Goal: Information Seeking & Learning: Compare options

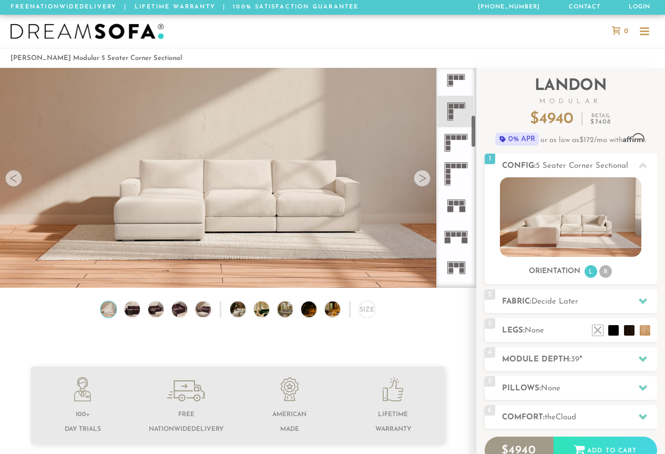
click at [456, 186] on icon at bounding box center [456, 173] width 31 height 31
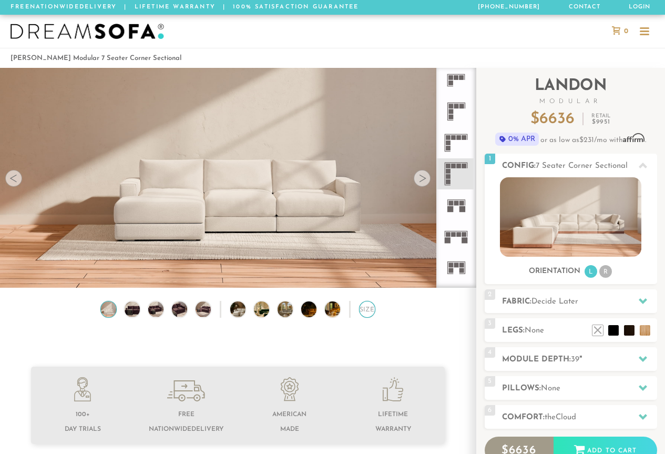
click at [363, 312] on div "Size" at bounding box center [367, 309] width 16 height 16
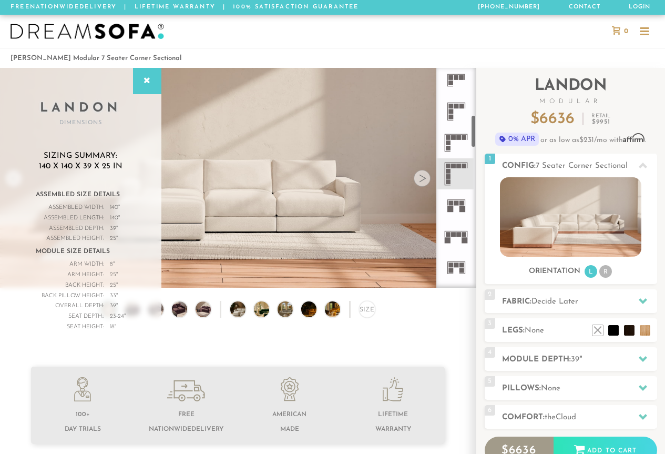
click at [459, 208] on icon at bounding box center [456, 204] width 31 height 31
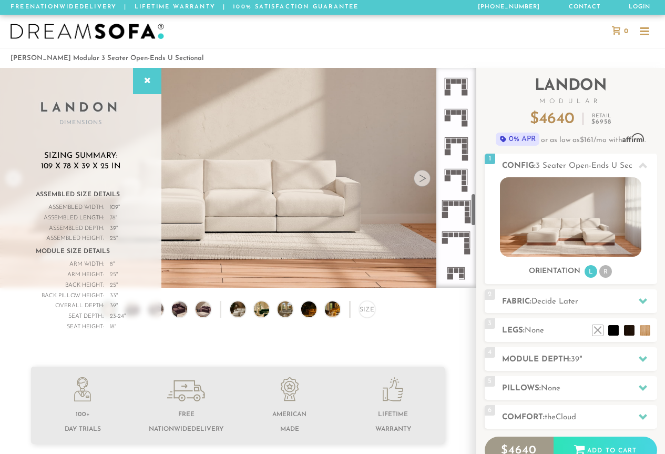
scroll to position [842, 0]
click at [458, 275] on icon at bounding box center [456, 272] width 31 height 31
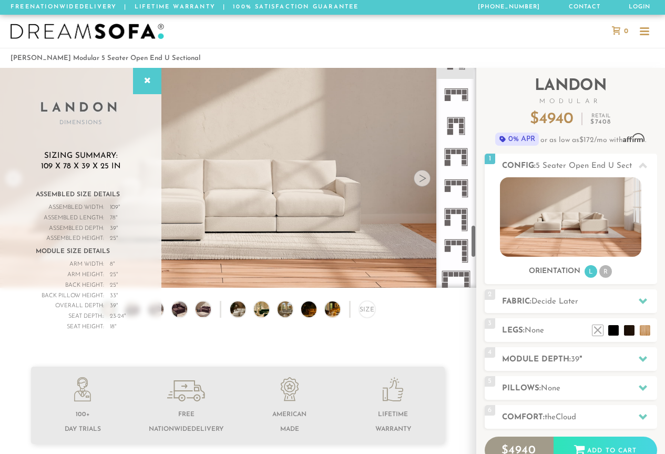
scroll to position [1052, 0]
click at [460, 90] on rect at bounding box center [459, 90] width 5 height 5
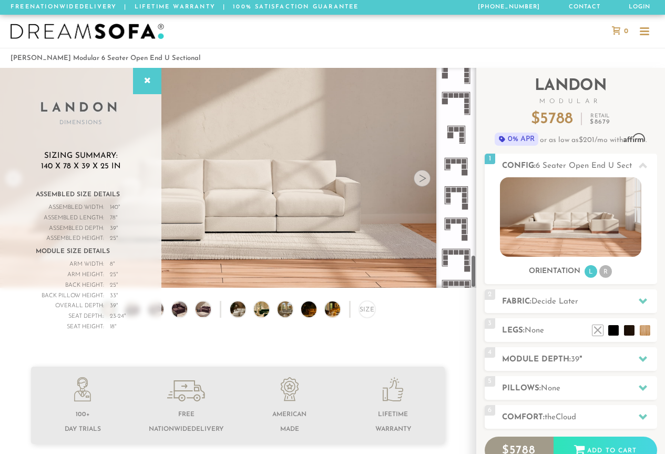
scroll to position [1263, 0]
click at [457, 132] on icon at bounding box center [456, 132] width 31 height 31
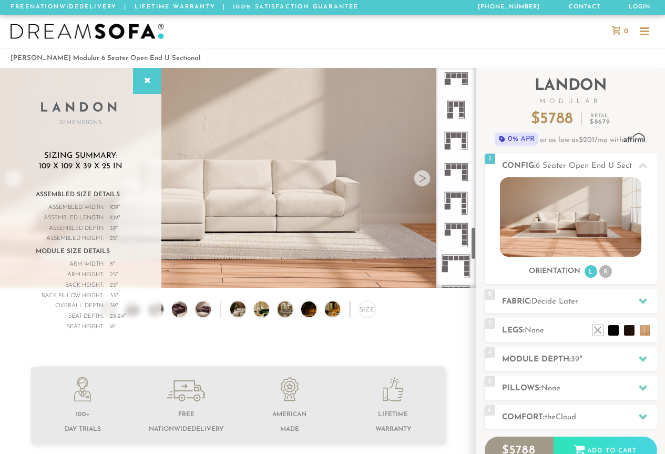
scroll to position [1066, 0]
click at [461, 261] on rect at bounding box center [462, 259] width 5 height 5
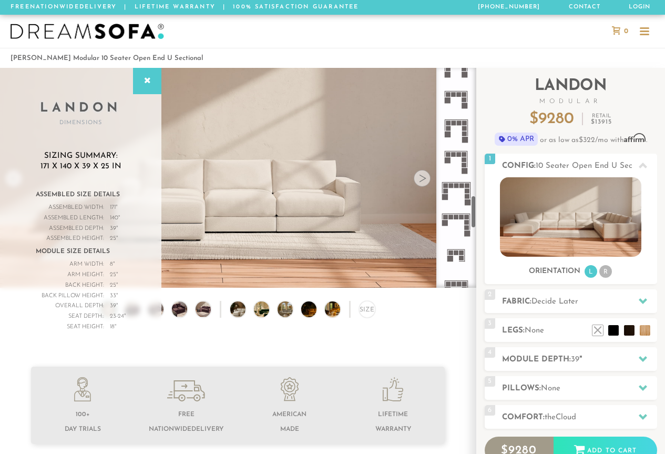
scroll to position [855, 0]
click at [462, 97] on rect at bounding box center [464, 98] width 5 height 5
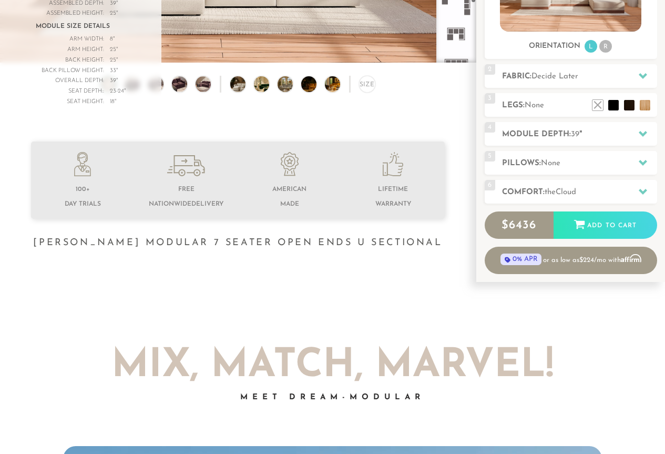
scroll to position [230, 0]
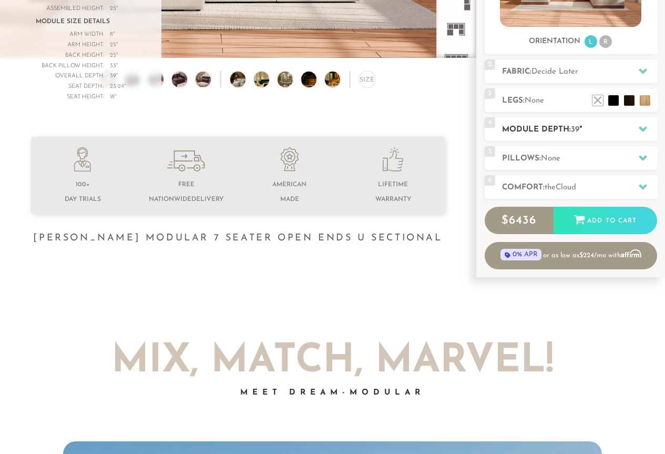
click at [645, 128] on icon at bounding box center [643, 129] width 8 height 6
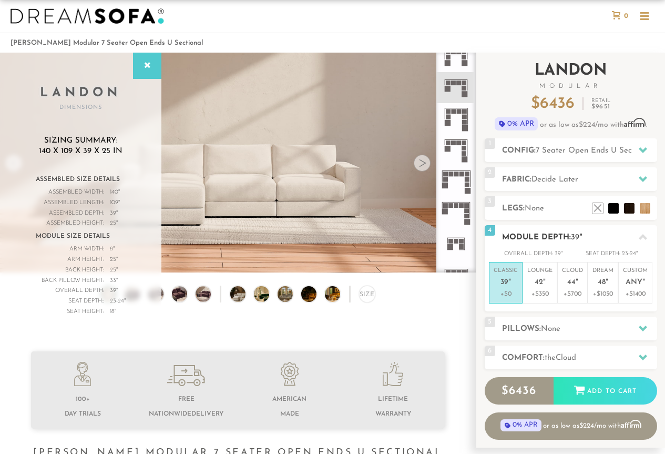
scroll to position [11, 0]
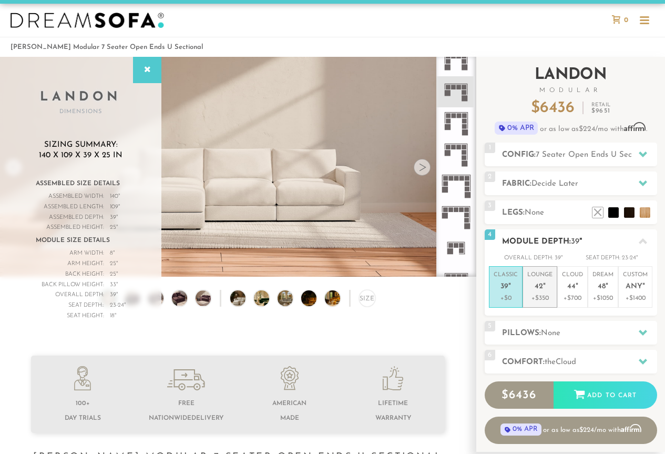
click at [550, 290] on p "Lounge 42 "" at bounding box center [540, 282] width 25 height 23
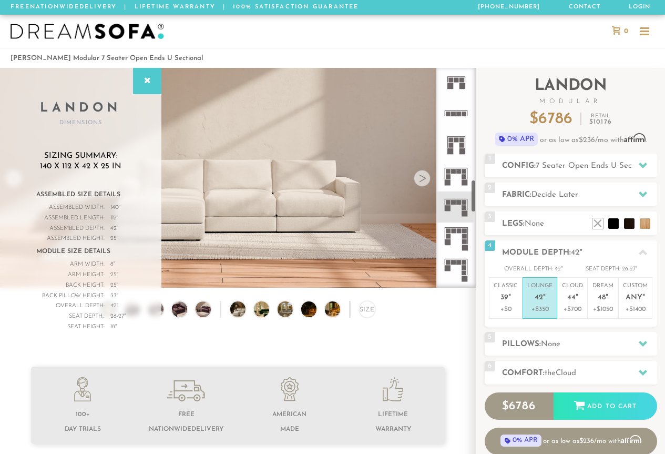
scroll to position [750, 0]
click at [462, 170] on icon at bounding box center [456, 177] width 31 height 31
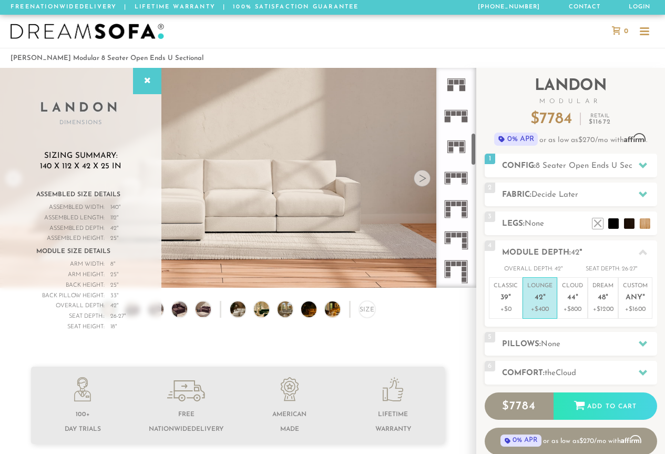
scroll to position [435, 0]
click at [466, 181] on rect at bounding box center [464, 182] width 5 height 5
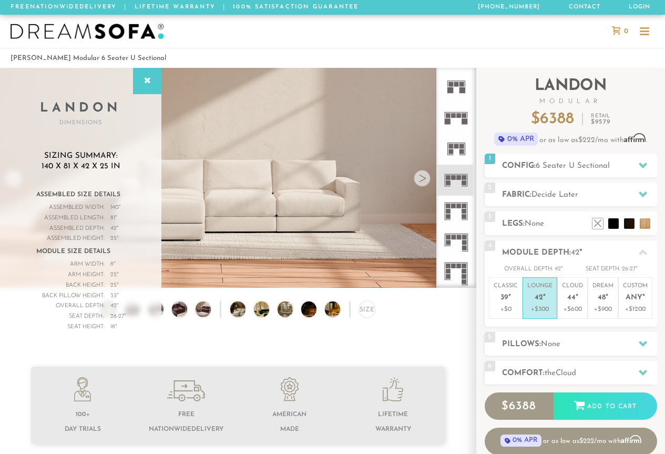
click at [461, 152] on rect at bounding box center [462, 151] width 5 height 5
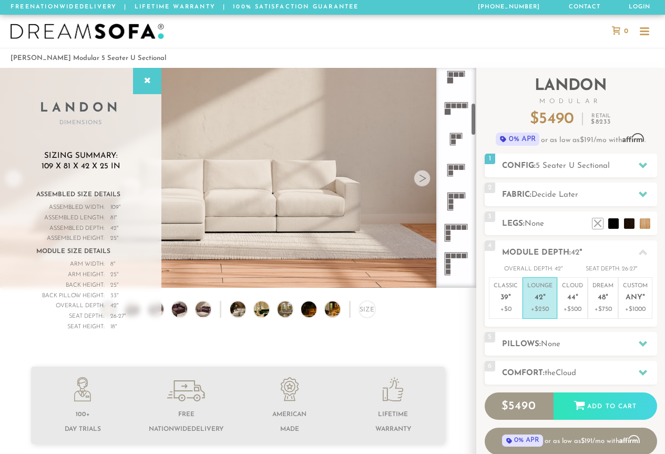
scroll to position [224, 0]
click at [459, 198] on rect at bounding box center [457, 197] width 5 height 5
